Goal: Task Accomplishment & Management: Manage account settings

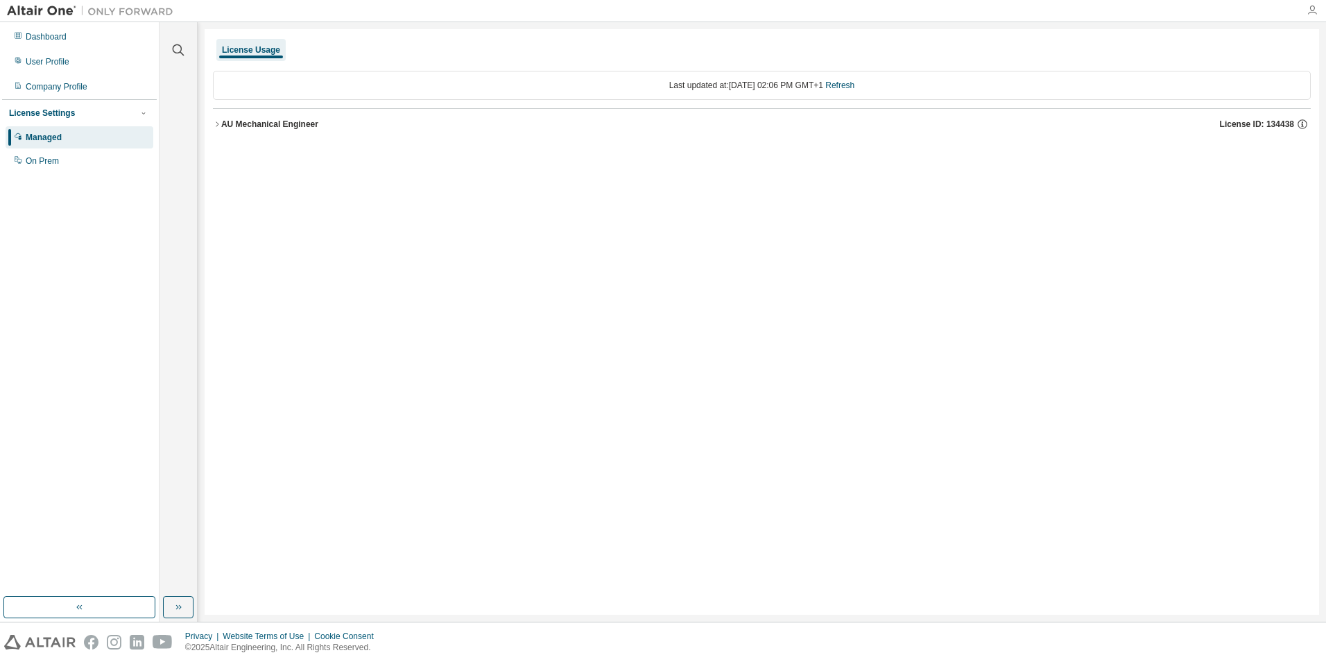
click at [1311, 14] on icon "button" at bounding box center [1311, 10] width 11 height 11
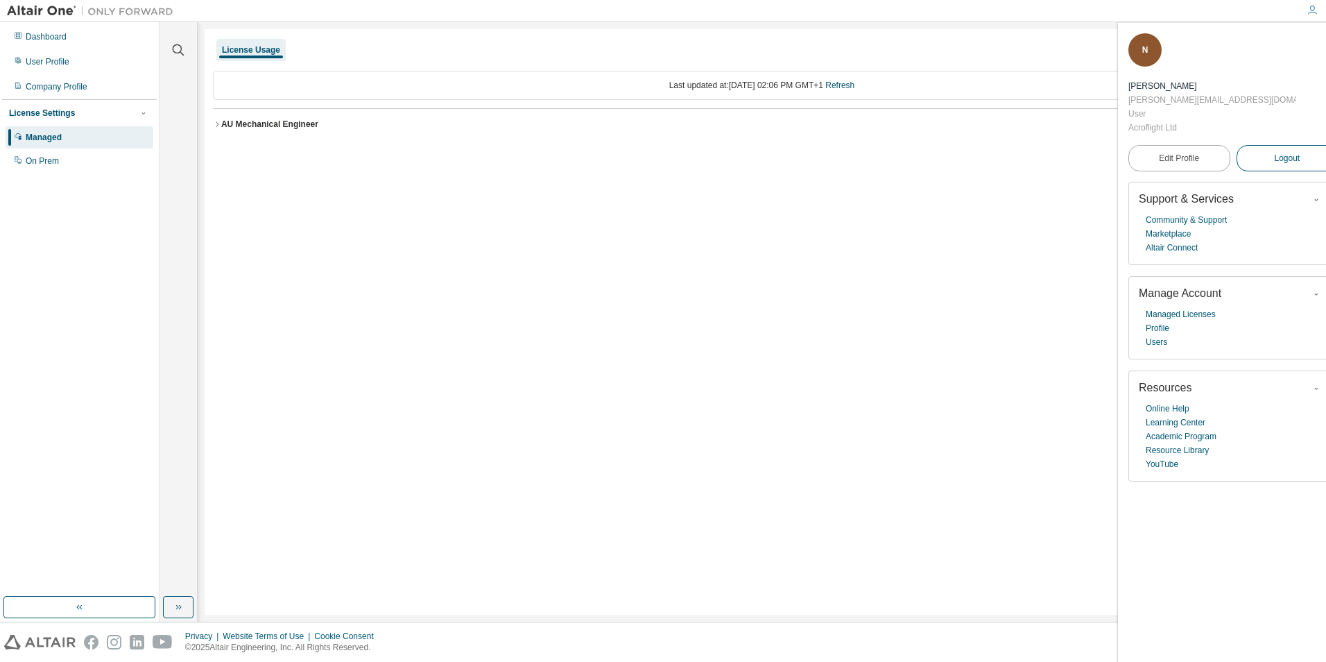
click at [1274, 151] on span "Logout" at bounding box center [1287, 158] width 26 height 14
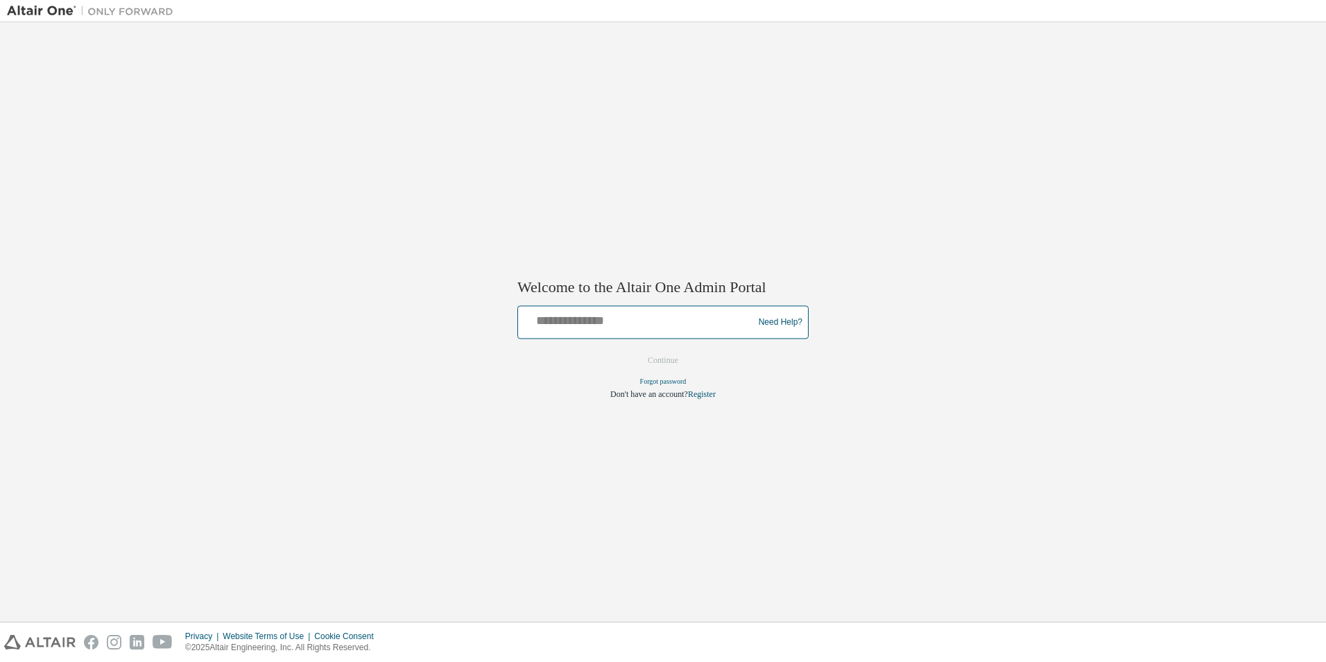
drag, startPoint x: 638, startPoint y: 318, endPoint x: 650, endPoint y: 320, distance: 11.9
click at [641, 320] on input "text" at bounding box center [638, 319] width 228 height 20
type input "**********"
click at [654, 363] on button "Continue" at bounding box center [663, 360] width 60 height 21
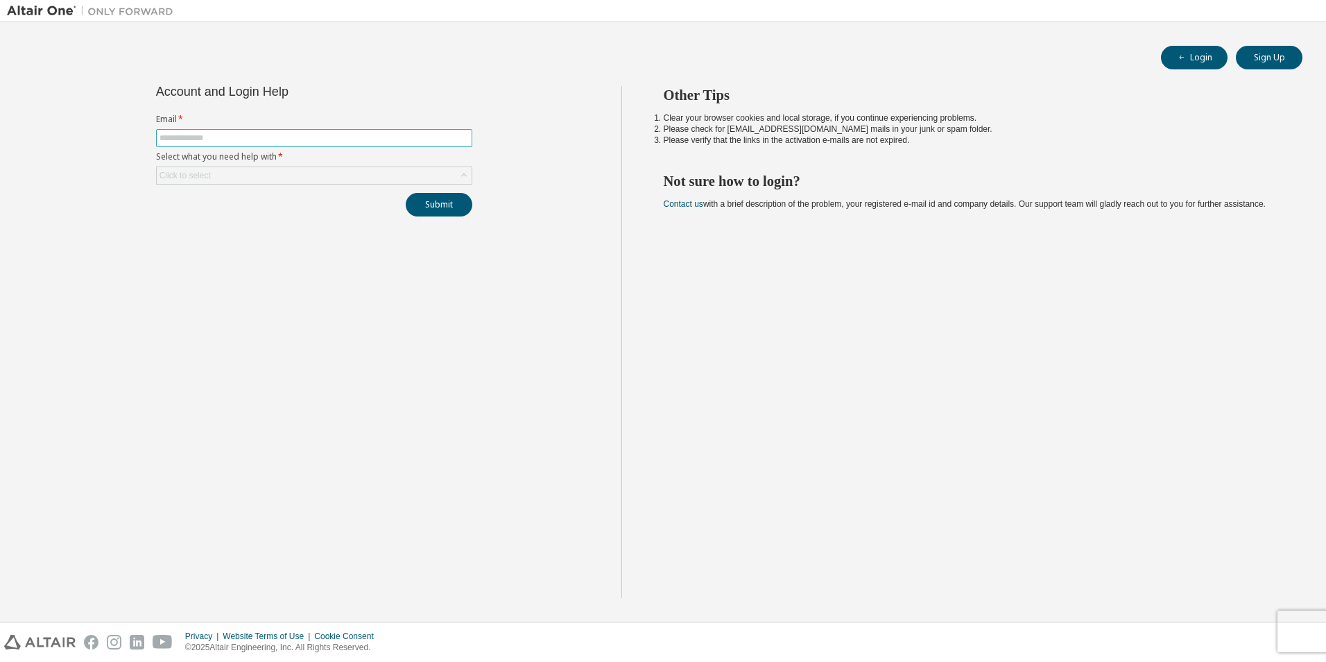
click at [247, 139] on input "text" at bounding box center [313, 137] width 309 height 11
type input "**********"
click at [277, 175] on div "Click to select" at bounding box center [314, 175] width 315 height 17
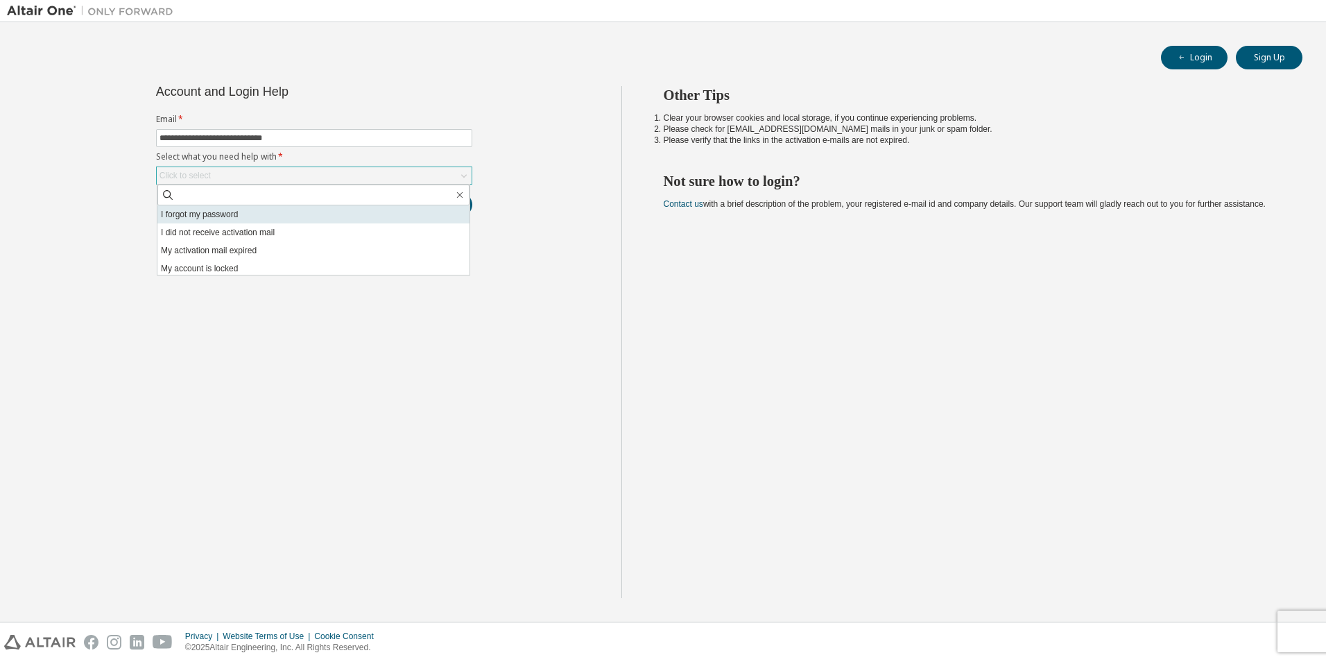
click at [225, 214] on li "I forgot my password" at bounding box center [313, 214] width 312 height 18
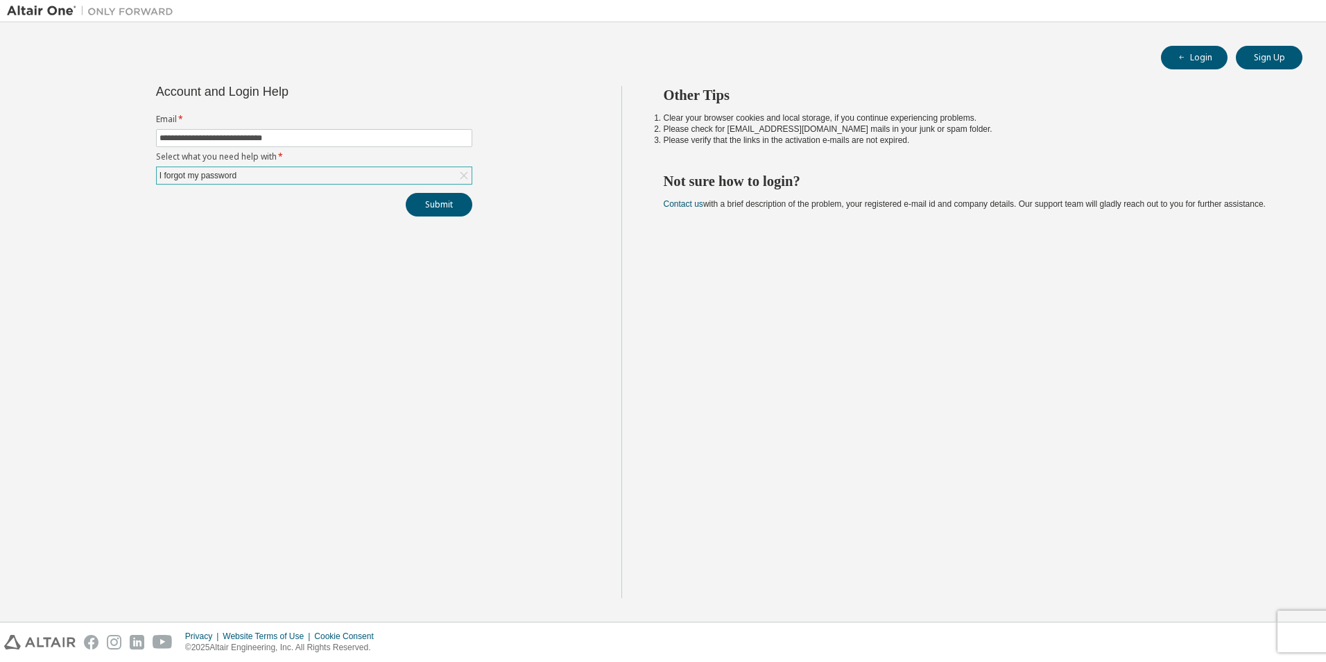
click at [360, 176] on div "I forgot my password" at bounding box center [314, 175] width 315 height 17
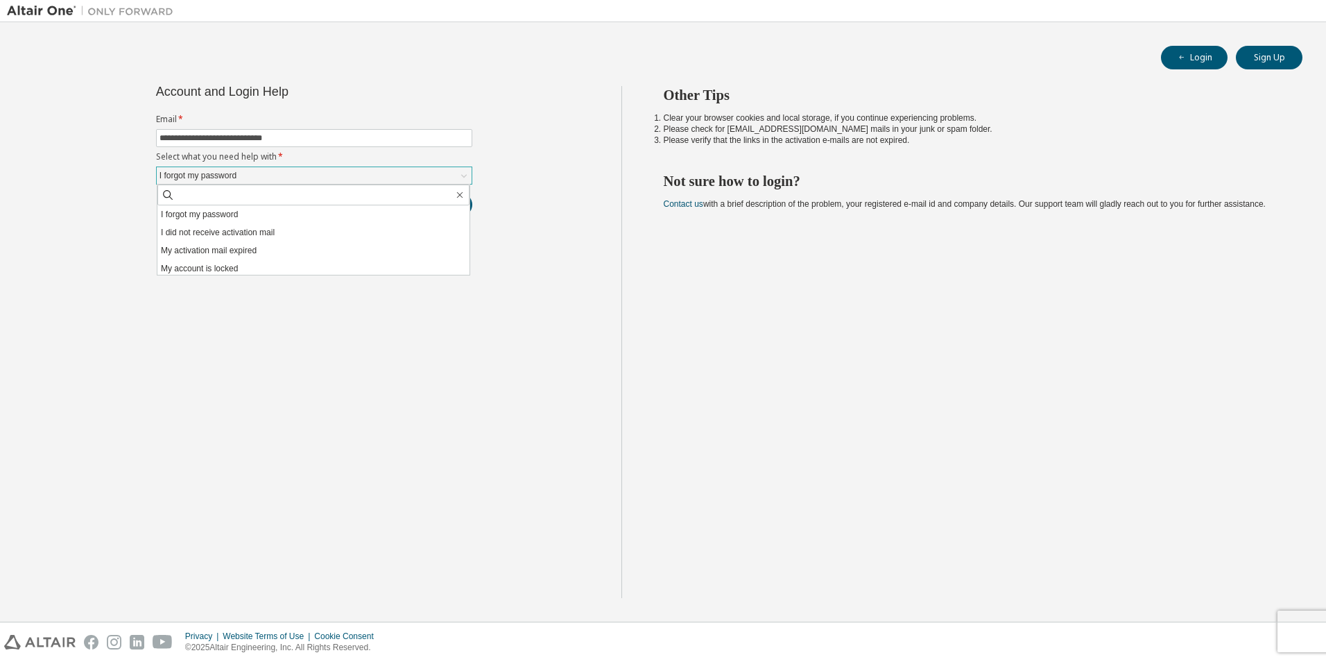
click at [359, 175] on div "I forgot my password" at bounding box center [314, 175] width 315 height 17
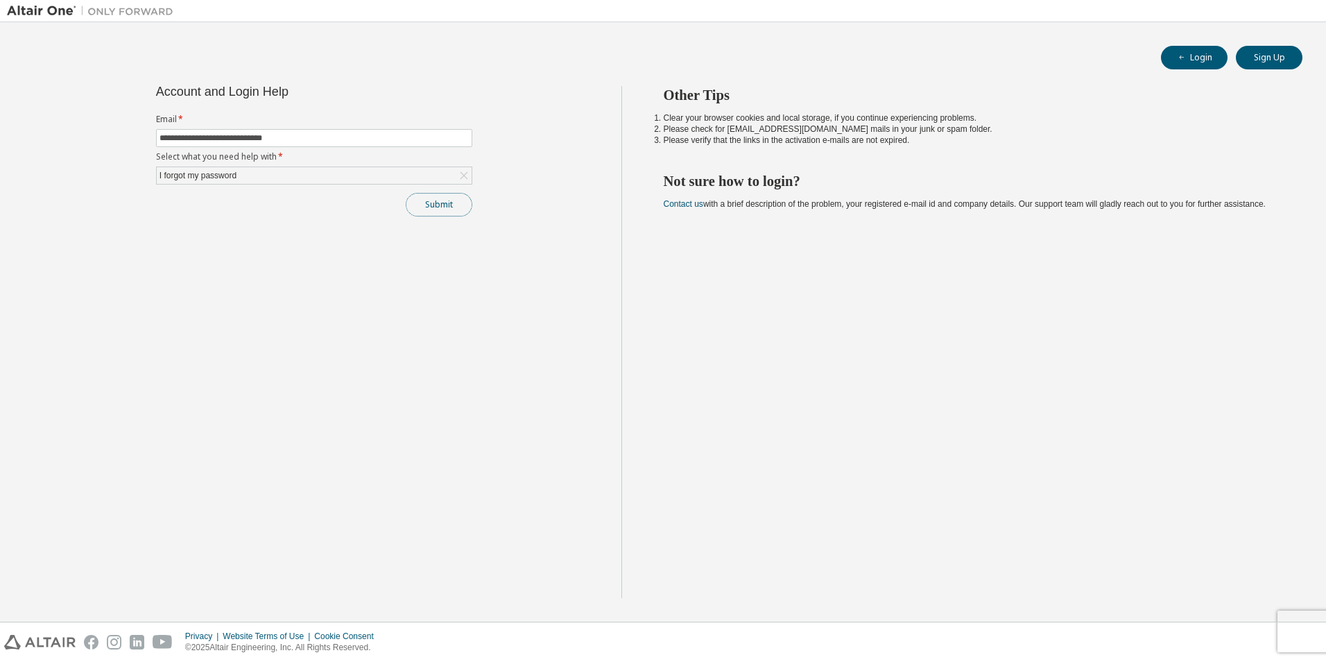
click at [438, 202] on button "Submit" at bounding box center [439, 205] width 67 height 24
